Goal: Use online tool/utility: Utilize a website feature to perform a specific function

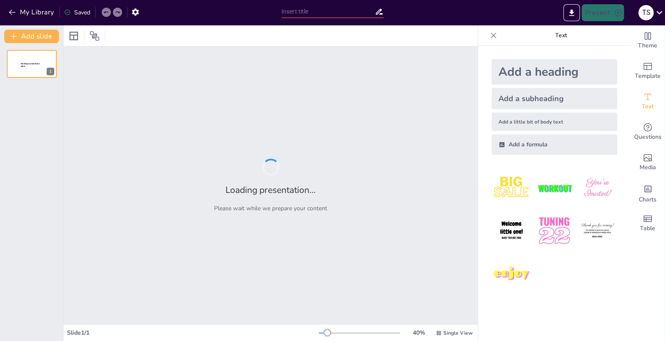
type input "Strategic Growth and Investment Opportunities at Pai Brothers Engineers Pvt. Ltd"
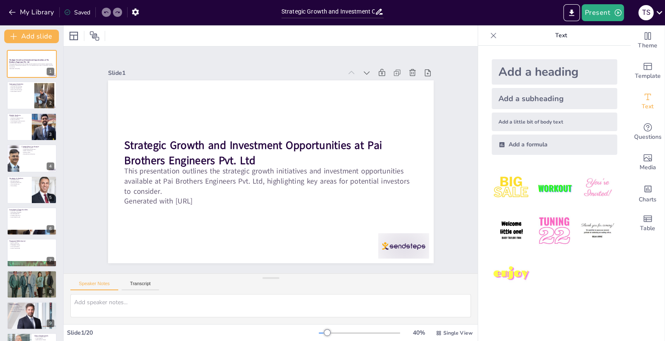
click at [42, 99] on div at bounding box center [45, 95] width 34 height 25
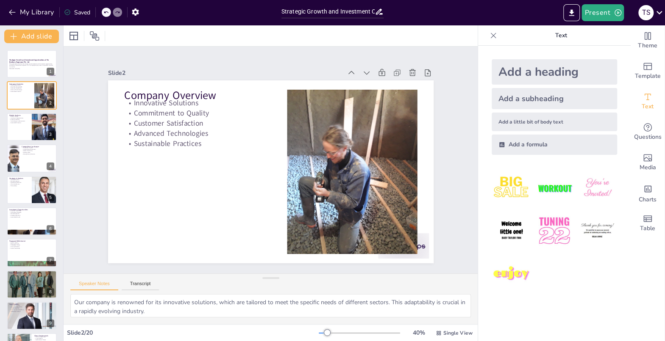
click at [38, 134] on div at bounding box center [44, 127] width 28 height 28
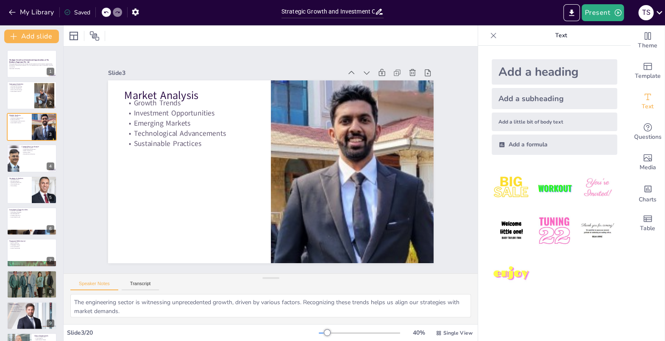
click at [20, 305] on p "Successful Projects" at bounding box center [31, 306] width 45 height 2
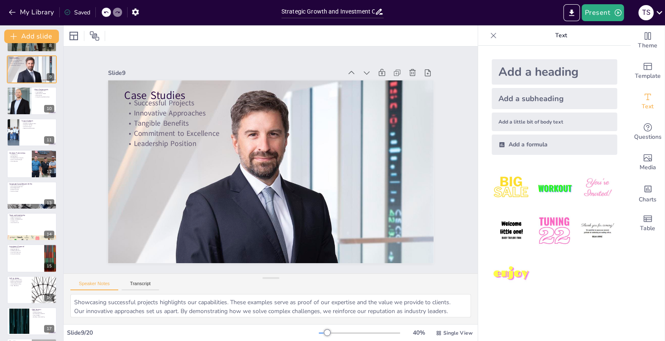
scroll to position [245, 0]
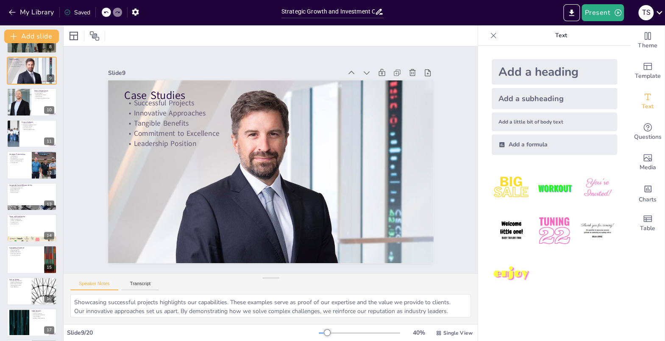
click at [34, 188] on icon at bounding box center [37, 191] width 6 height 6
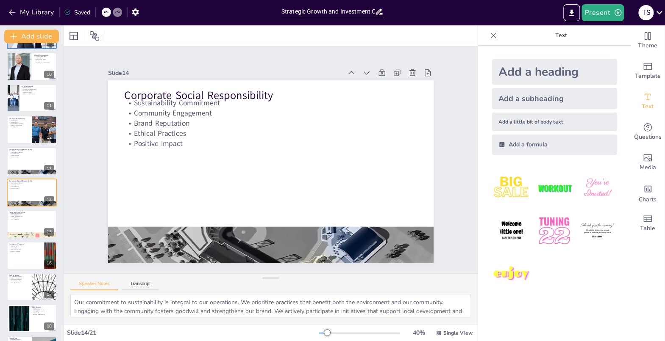
click at [37, 169] on div at bounding box center [32, 161] width 50 height 28
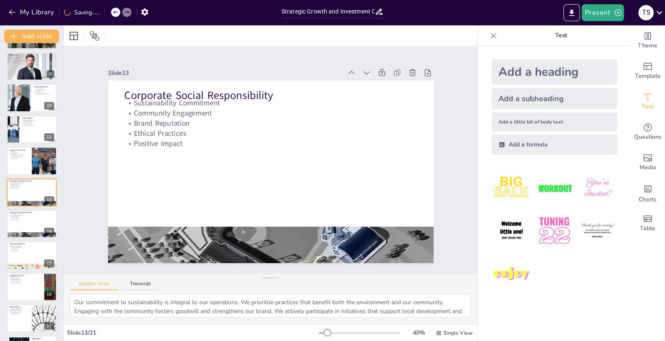
click at [34, 245] on button at bounding box center [37, 249] width 10 height 10
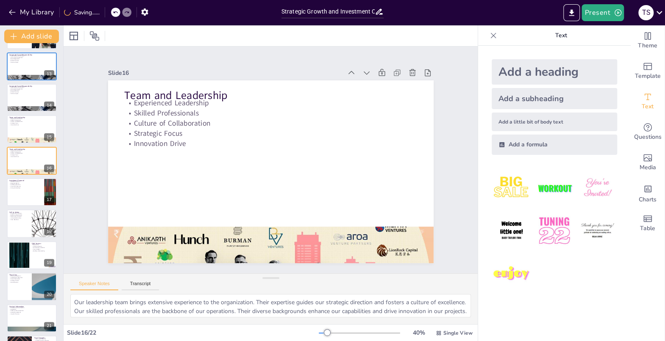
scroll to position [405, 0]
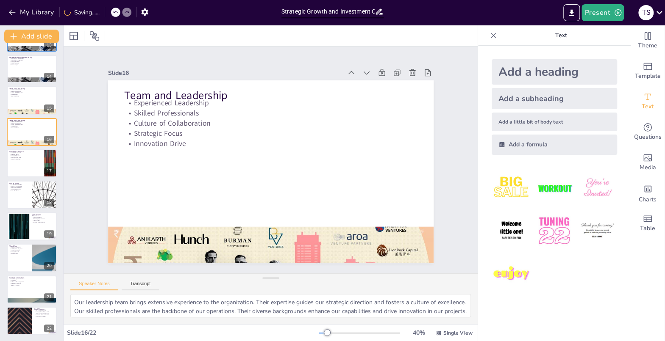
click at [28, 245] on p "Thank You" at bounding box center [19, 246] width 20 height 3
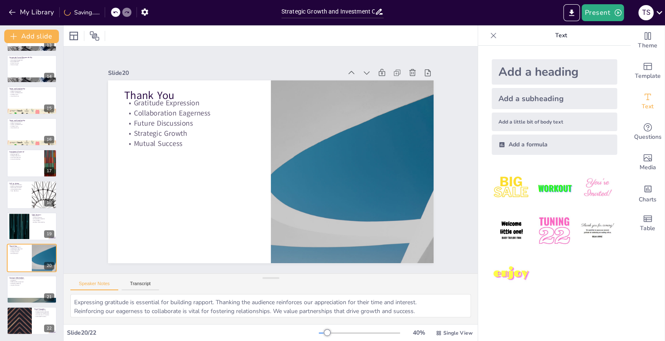
click at [30, 233] on div at bounding box center [32, 227] width 50 height 28
type textarea "An open floor for questions fosters engagement. Participants are encouraged to …"
